Goal: Navigation & Orientation: Find specific page/section

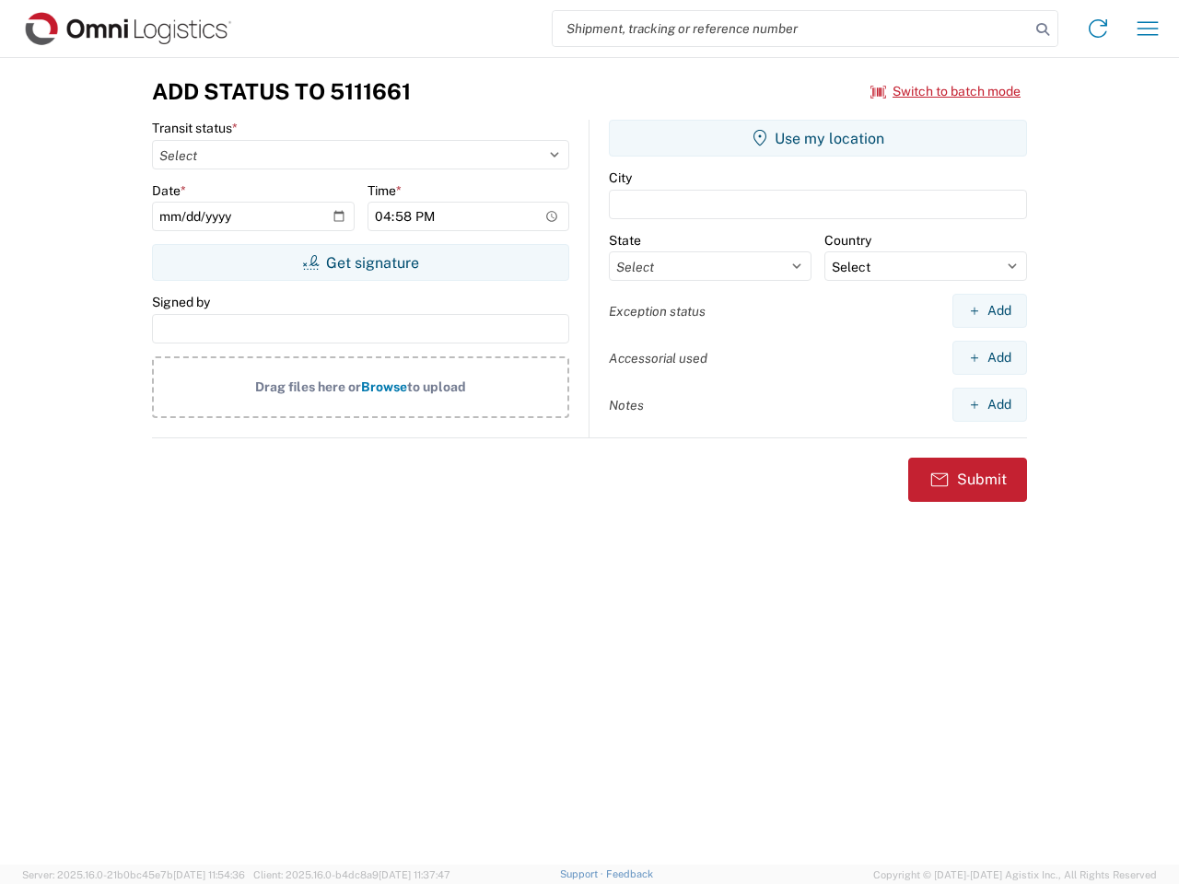
click at [791, 29] on input "search" at bounding box center [791, 28] width 477 height 35
click at [1043, 29] on icon at bounding box center [1043, 30] width 26 height 26
click at [1098, 29] on icon at bounding box center [1097, 28] width 29 height 29
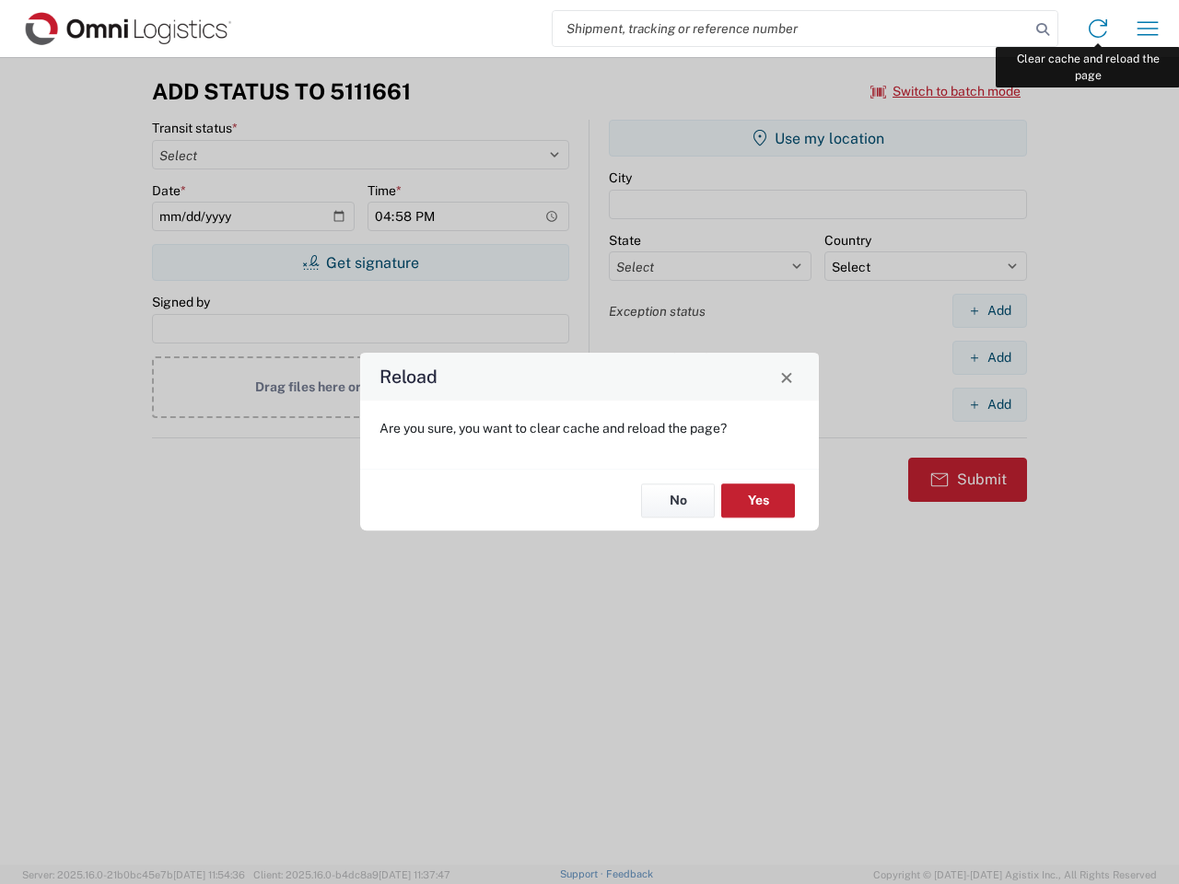
click at [1148, 29] on div "Reload Are you sure, you want to clear cache and reload the page? No Yes" at bounding box center [589, 442] width 1179 height 884
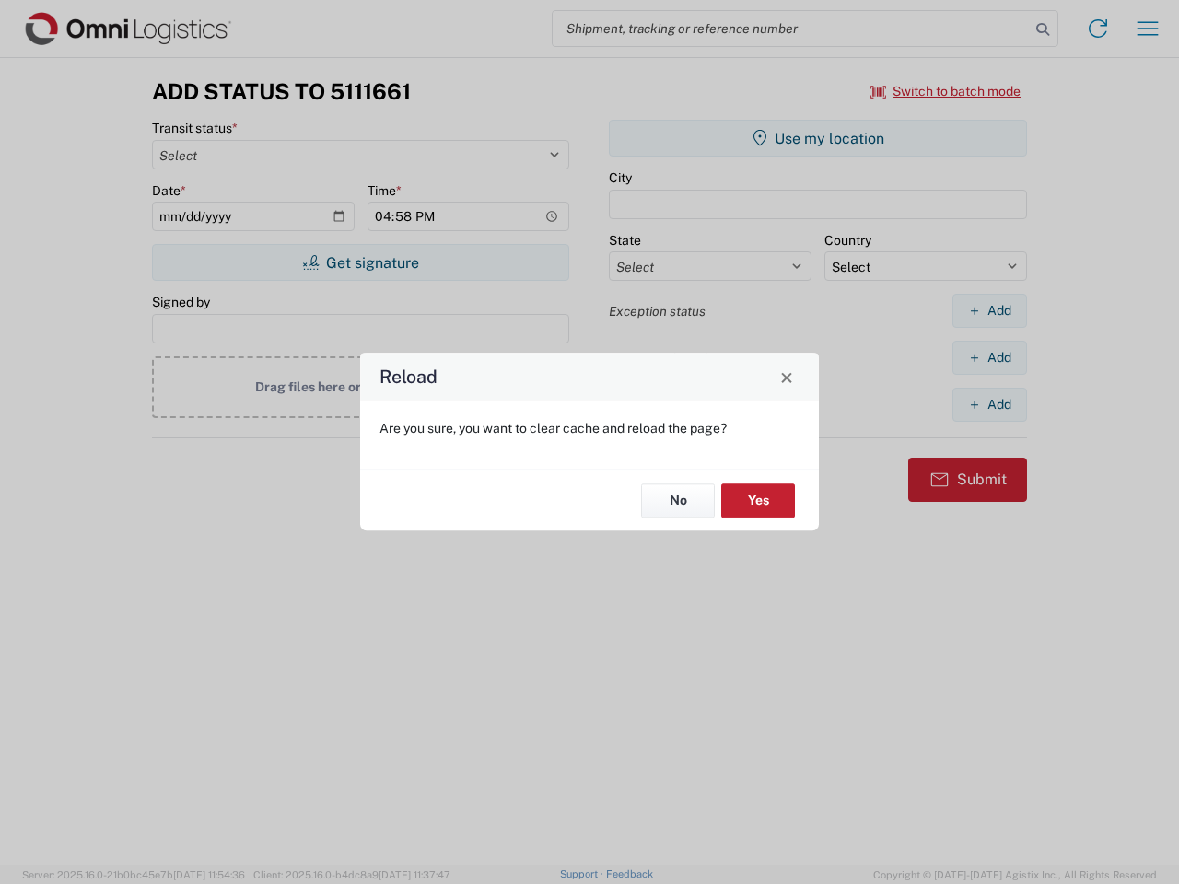
click at [946, 91] on div "Reload Are you sure, you want to clear cache and reload the page? No Yes" at bounding box center [589, 442] width 1179 height 884
click at [360, 263] on div "Reload Are you sure, you want to clear cache and reload the page? No Yes" at bounding box center [589, 442] width 1179 height 884
click at [818, 138] on div "Reload Are you sure, you want to clear cache and reload the page? No Yes" at bounding box center [589, 442] width 1179 height 884
click at [989, 310] on div "Reload Are you sure, you want to clear cache and reload the page? No Yes" at bounding box center [589, 442] width 1179 height 884
click at [989, 357] on div "Reload Are you sure, you want to clear cache and reload the page? No Yes" at bounding box center [589, 442] width 1179 height 884
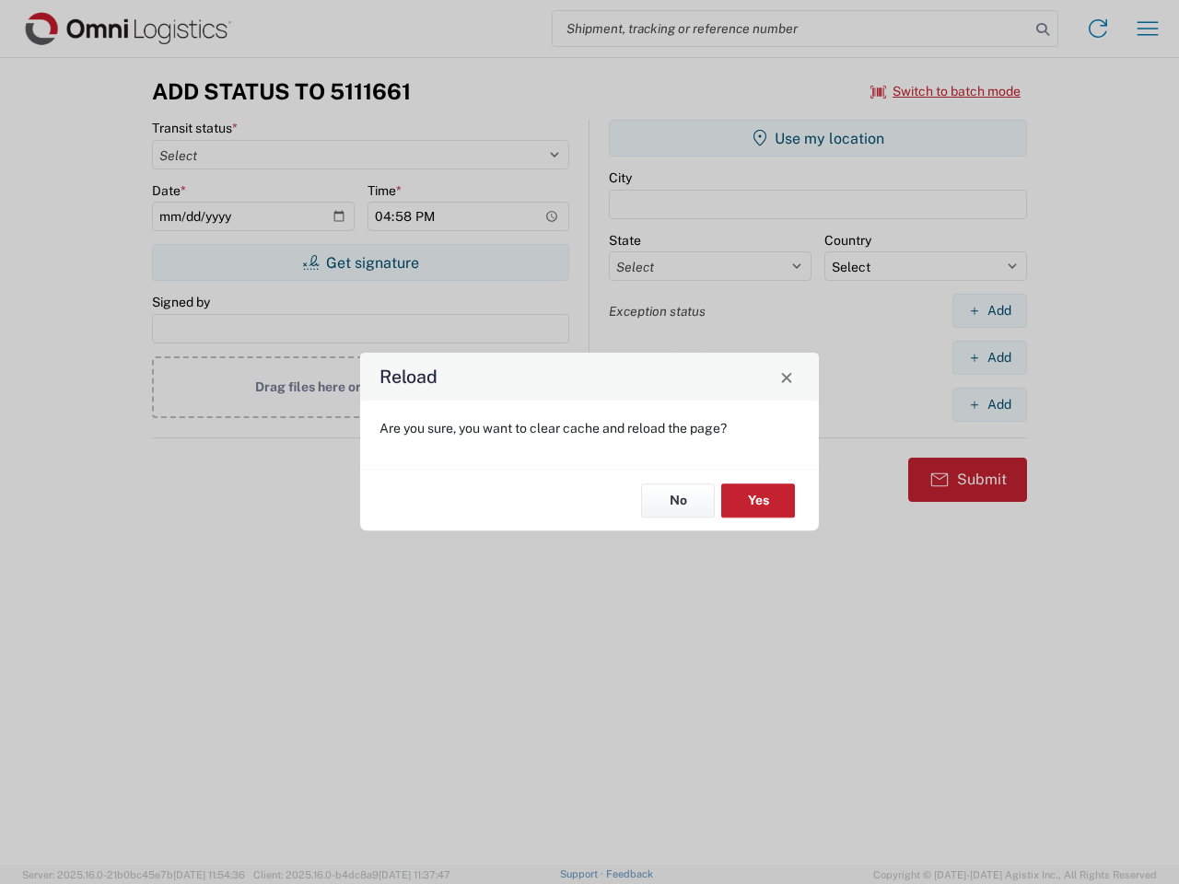
click at [989, 404] on div "Reload Are you sure, you want to clear cache and reload the page? No Yes" at bounding box center [589, 442] width 1179 height 884
